Goal: Communication & Community: Answer question/provide support

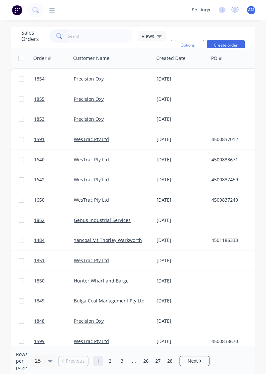
click at [48, 139] on link "1591" at bounding box center [54, 139] width 40 height 20
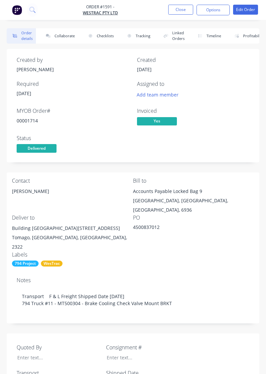
click at [58, 37] on button "Collaborate" at bounding box center [59, 35] width 38 height 15
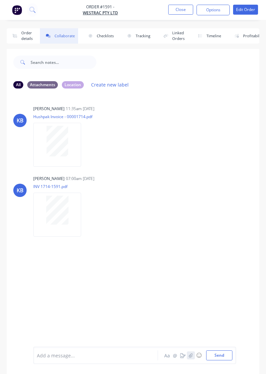
click at [195, 356] on button "button" at bounding box center [191, 355] width 8 height 8
click at [223, 357] on button "Send" at bounding box center [219, 355] width 26 height 10
click at [191, 356] on icon "button" at bounding box center [191, 355] width 4 height 5
click at [223, 357] on button "Send" at bounding box center [219, 355] width 26 height 10
